Goal: Information Seeking & Learning: Learn about a topic

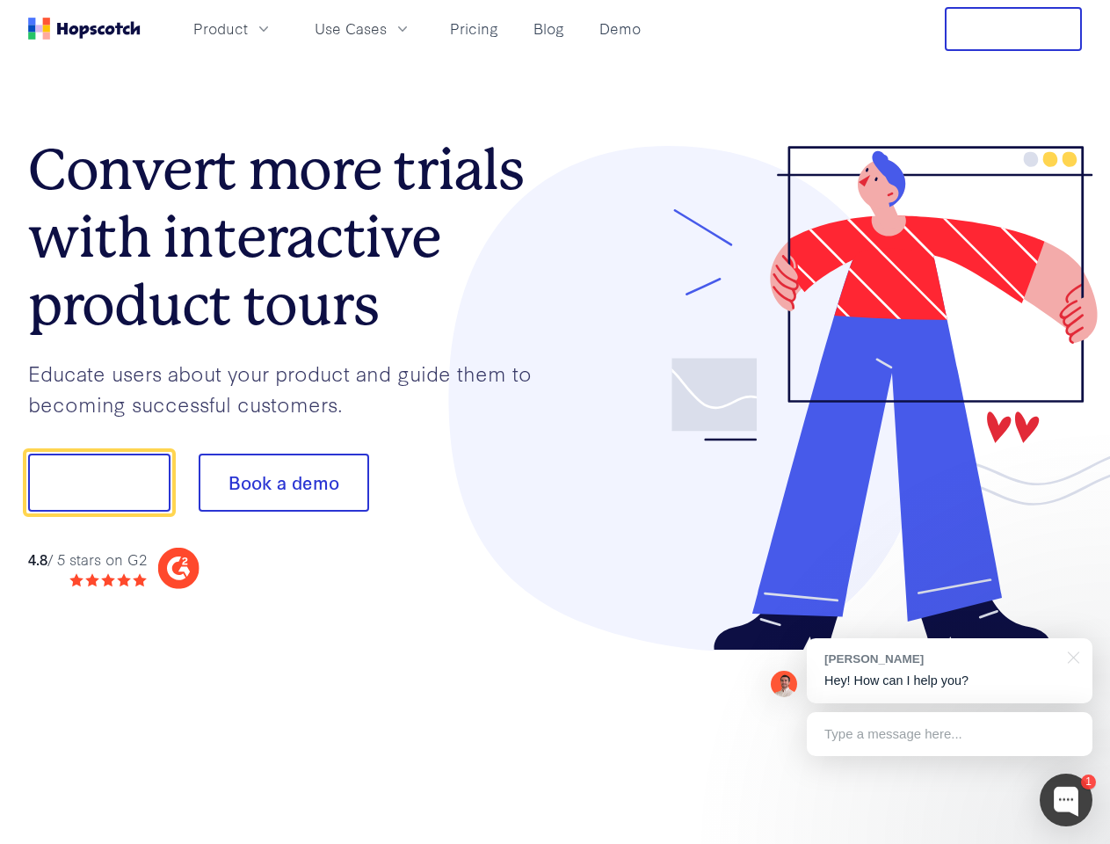
click at [555, 422] on div at bounding box center [818, 398] width 527 height 505
click at [248, 28] on span "Product" at bounding box center [220, 29] width 54 height 22
click at [387, 28] on span "Use Cases" at bounding box center [351, 29] width 72 height 22
click at [1013, 29] on button "Free Trial" at bounding box center [1013, 29] width 137 height 44
click at [98, 482] on button "Show me!" at bounding box center [99, 482] width 142 height 58
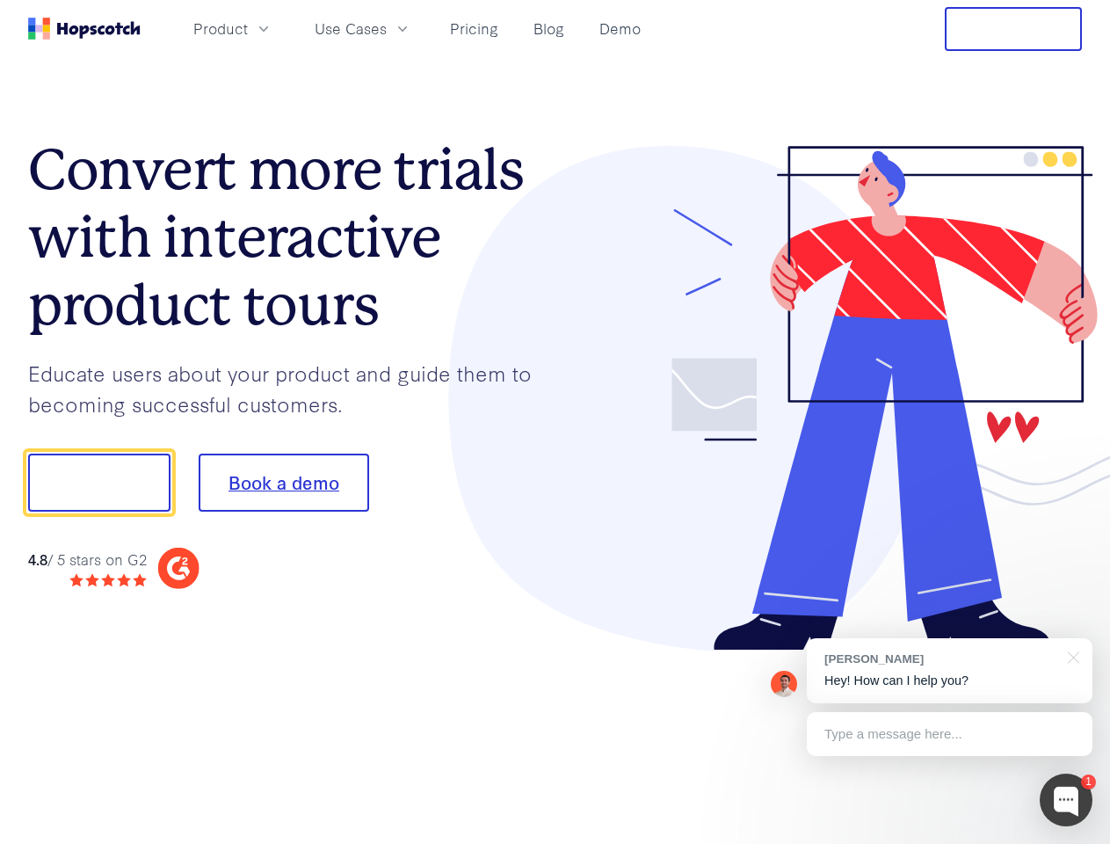
click at [283, 482] on button "Book a demo" at bounding box center [284, 482] width 170 height 58
click at [1066, 800] on div at bounding box center [1066, 799] width 53 height 53
click at [949, 671] on div "[PERSON_NAME] Hey! How can I help you?" at bounding box center [950, 670] width 286 height 65
click at [1070, 656] on div at bounding box center [1070, 656] width 44 height 36
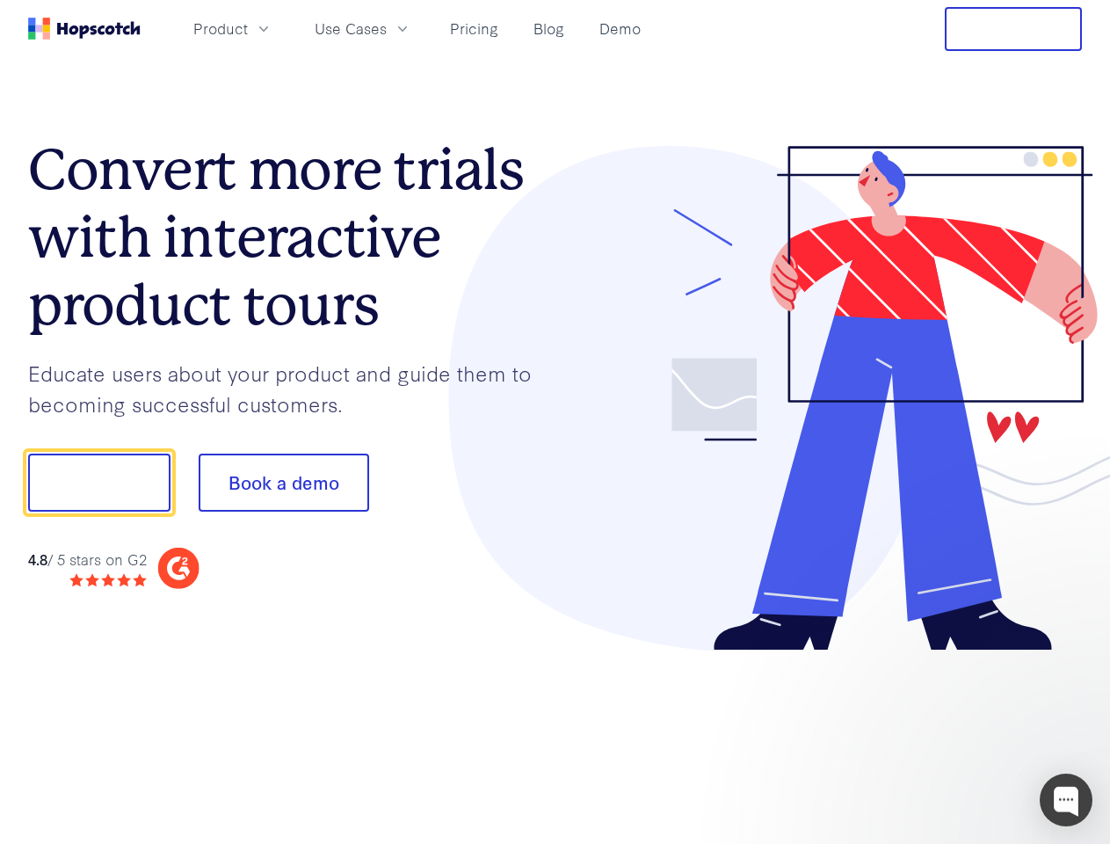
click at [949, 734] on div at bounding box center [928, 480] width 330 height 586
